Goal: Navigation & Orientation: Find specific page/section

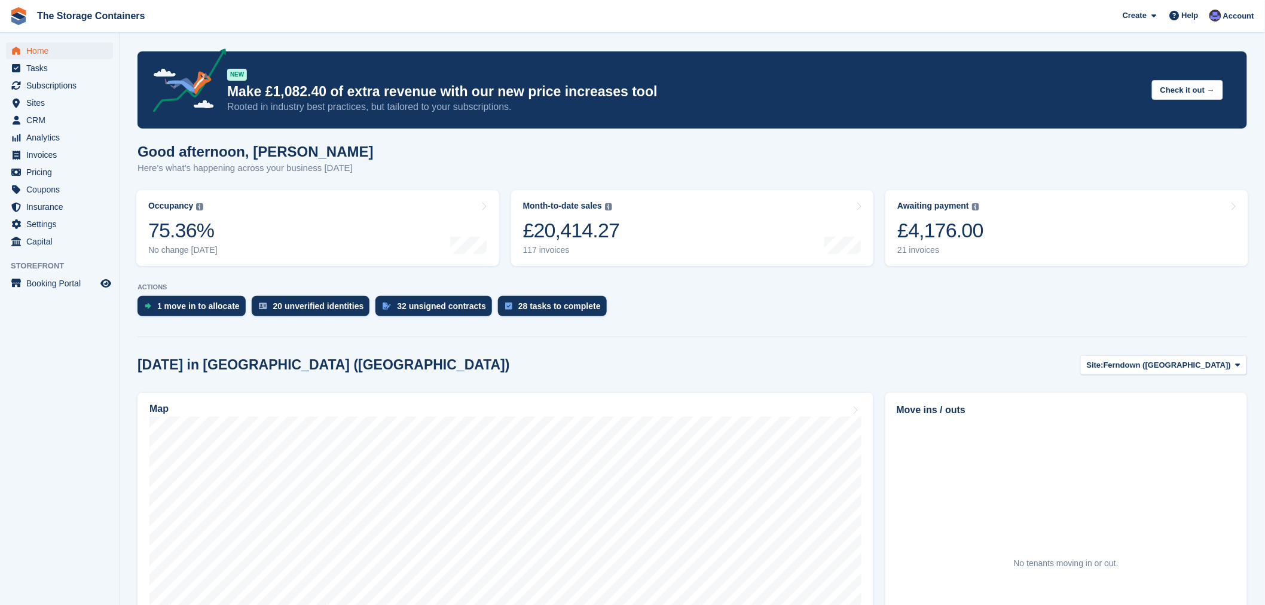
click at [679, 359] on div "Today in Ferndown (Longham) Site: Ferndown (Longham) Ferndown (Longham) Ringwoo…" at bounding box center [693, 365] width 1110 height 20
click at [50, 158] on span "Invoices" at bounding box center [62, 154] width 72 height 17
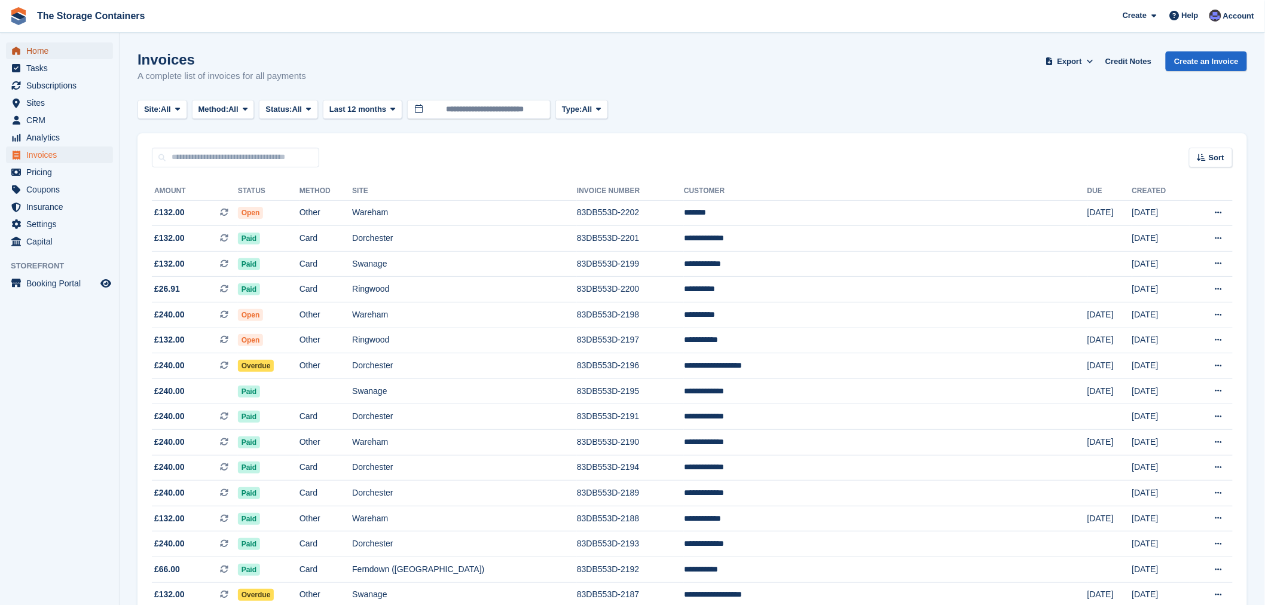
click at [59, 47] on span "Home" at bounding box center [62, 50] width 72 height 17
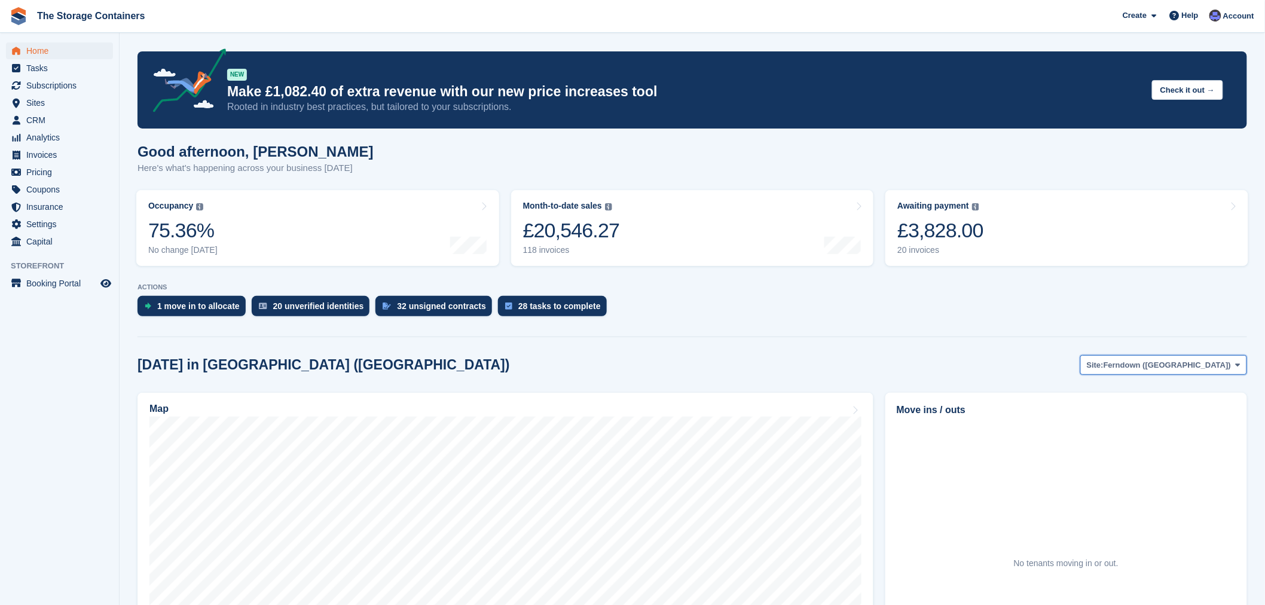
click at [1193, 360] on span "Ferndown ([GEOGRAPHIC_DATA])" at bounding box center [1167, 365] width 127 height 12
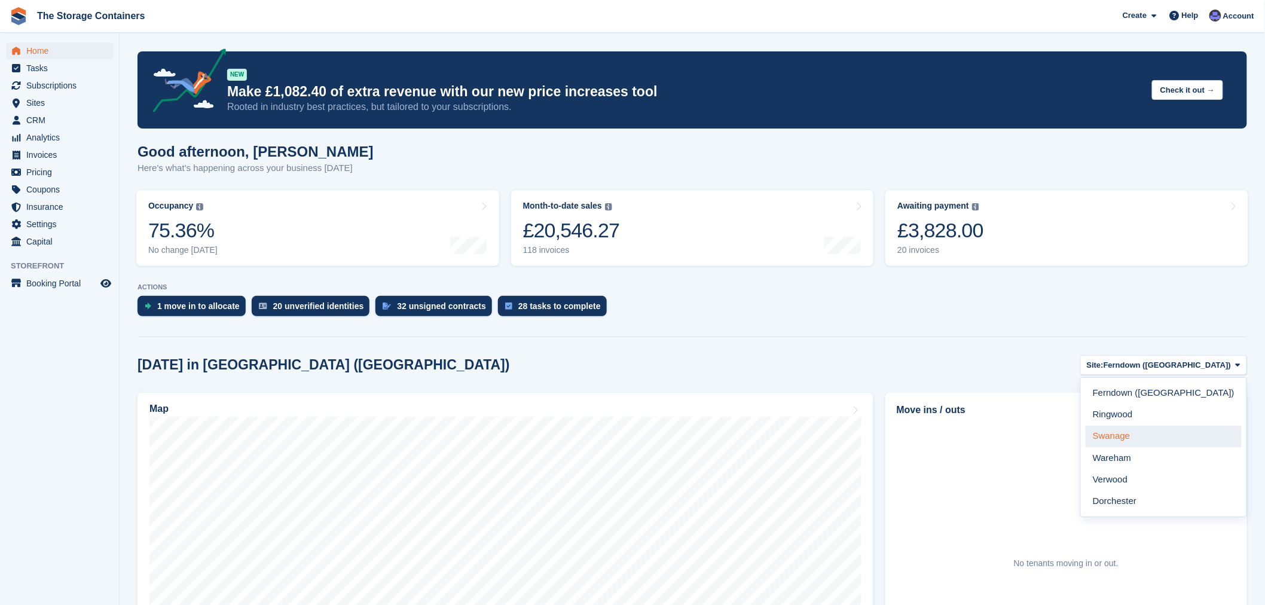
click at [1191, 429] on link "Swanage" at bounding box center [1164, 437] width 156 height 22
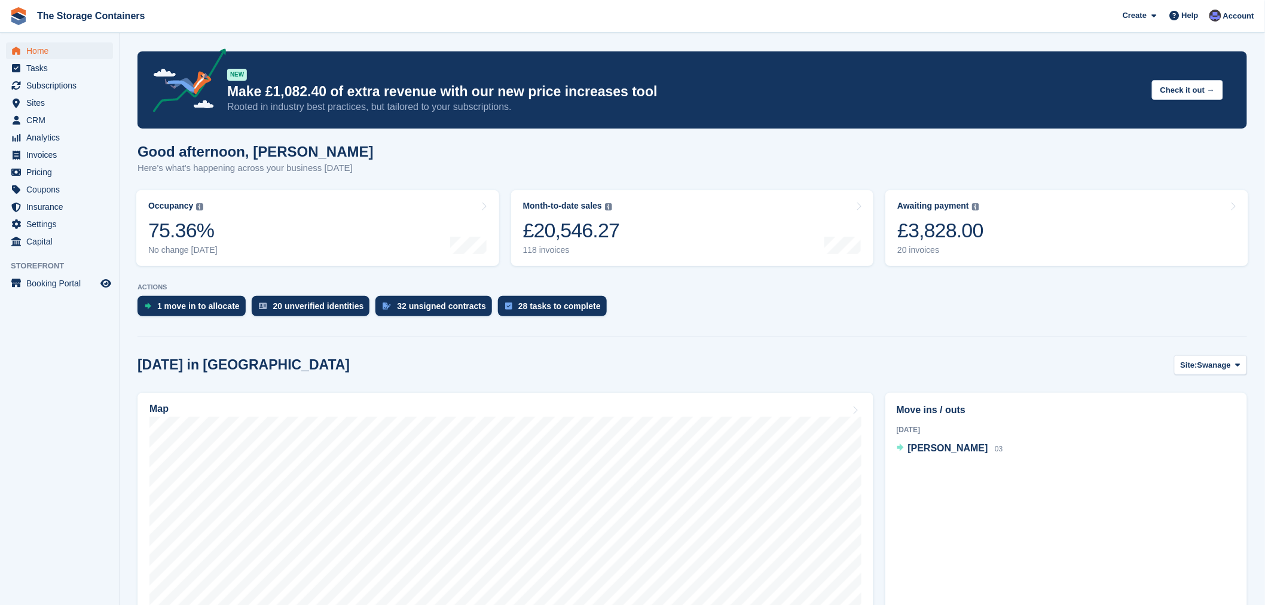
click at [916, 341] on section "NEW Make £1,082.40 of extra revenue with our new price increases tool Rooted in…" at bounding box center [692, 438] width 1145 height 877
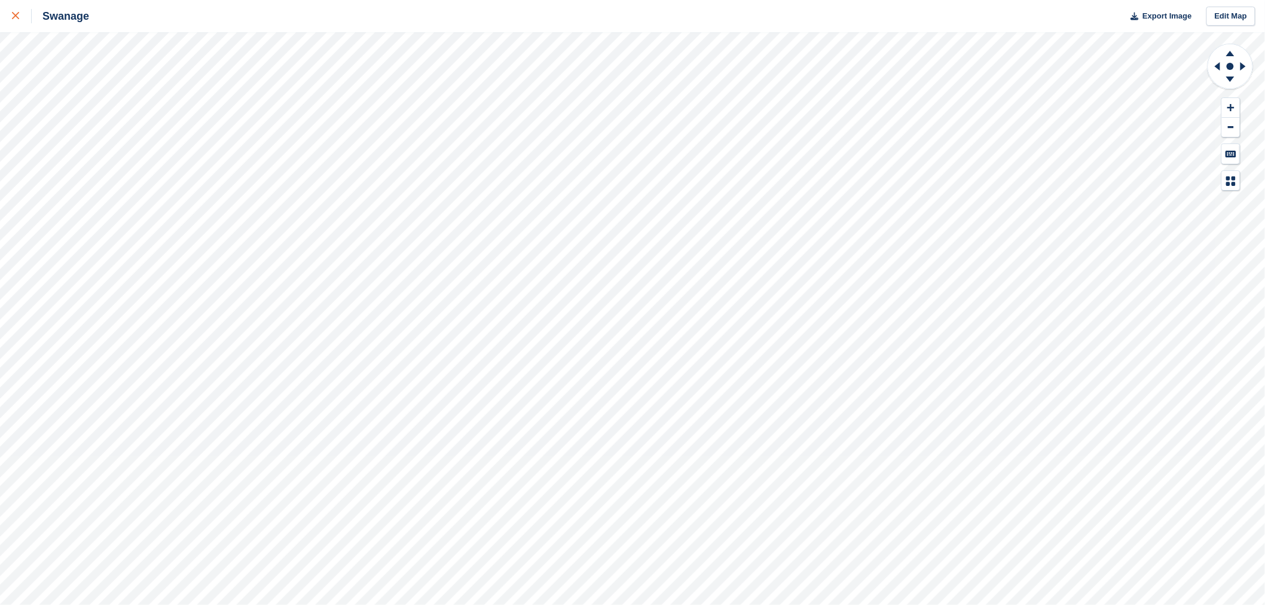
click at [18, 21] on div at bounding box center [22, 16] width 20 height 14
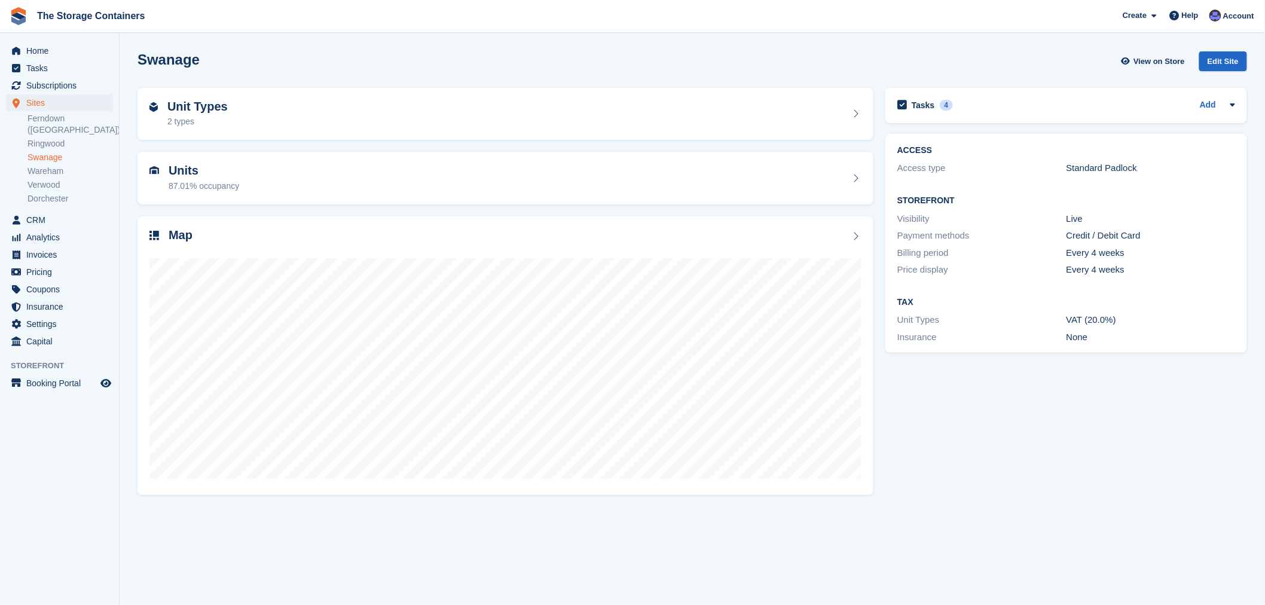
click at [1059, 457] on div "Tasks 4 Add Have containers been delivered to [GEOGRAPHIC_DATA]? - call [PERSON…" at bounding box center [1066, 291] width 374 height 418
click at [1053, 456] on div "Tasks 4 Add Have containers been delivered to [GEOGRAPHIC_DATA]? - call [PERSON…" at bounding box center [1066, 291] width 374 height 418
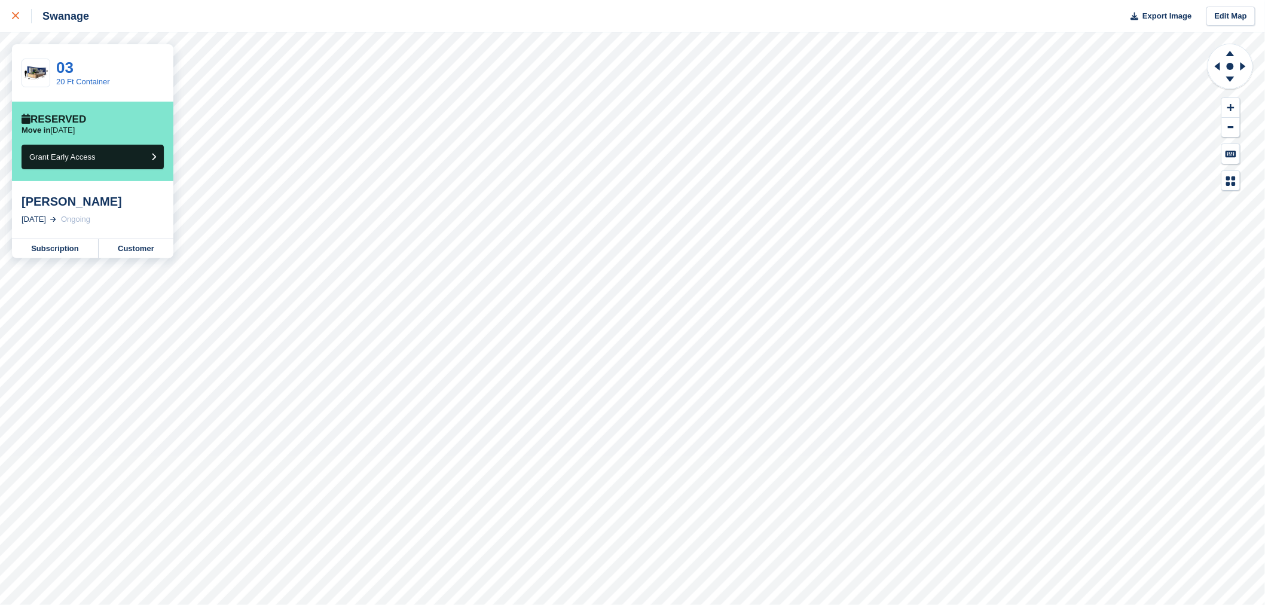
click at [10, 18] on link at bounding box center [16, 16] width 32 height 32
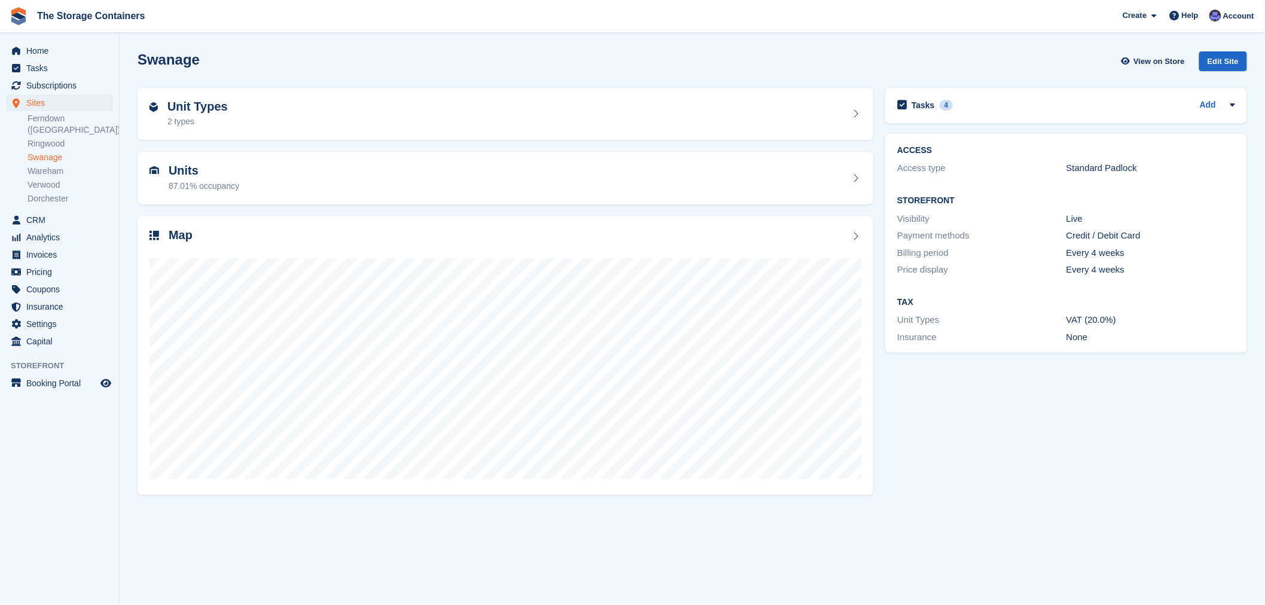
click at [1045, 418] on div "Tasks 4 Add Have containers been delivered to [GEOGRAPHIC_DATA]? - call [PERSON…" at bounding box center [1066, 291] width 374 height 418
